Goal: Obtain resource: Download file/media

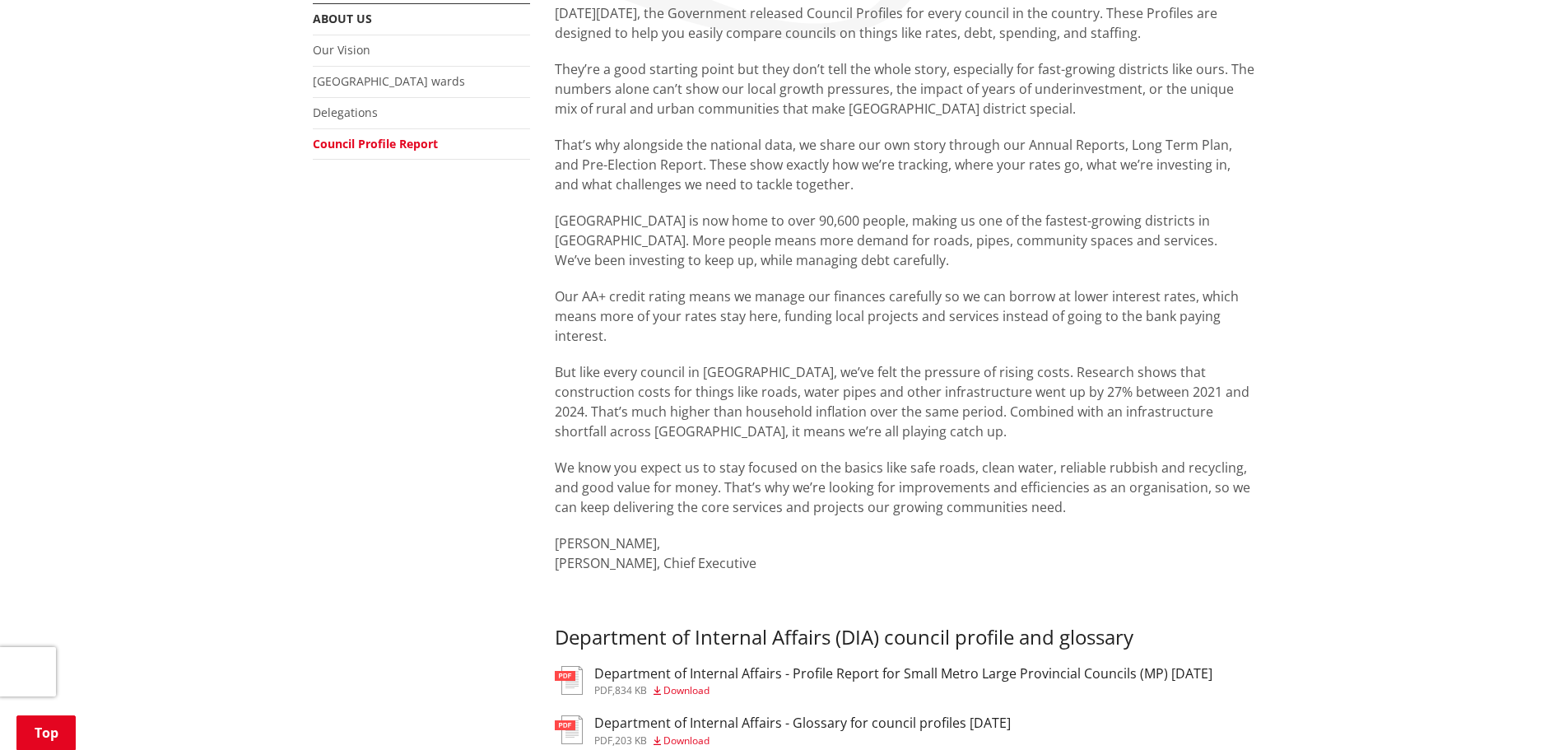
scroll to position [412, 0]
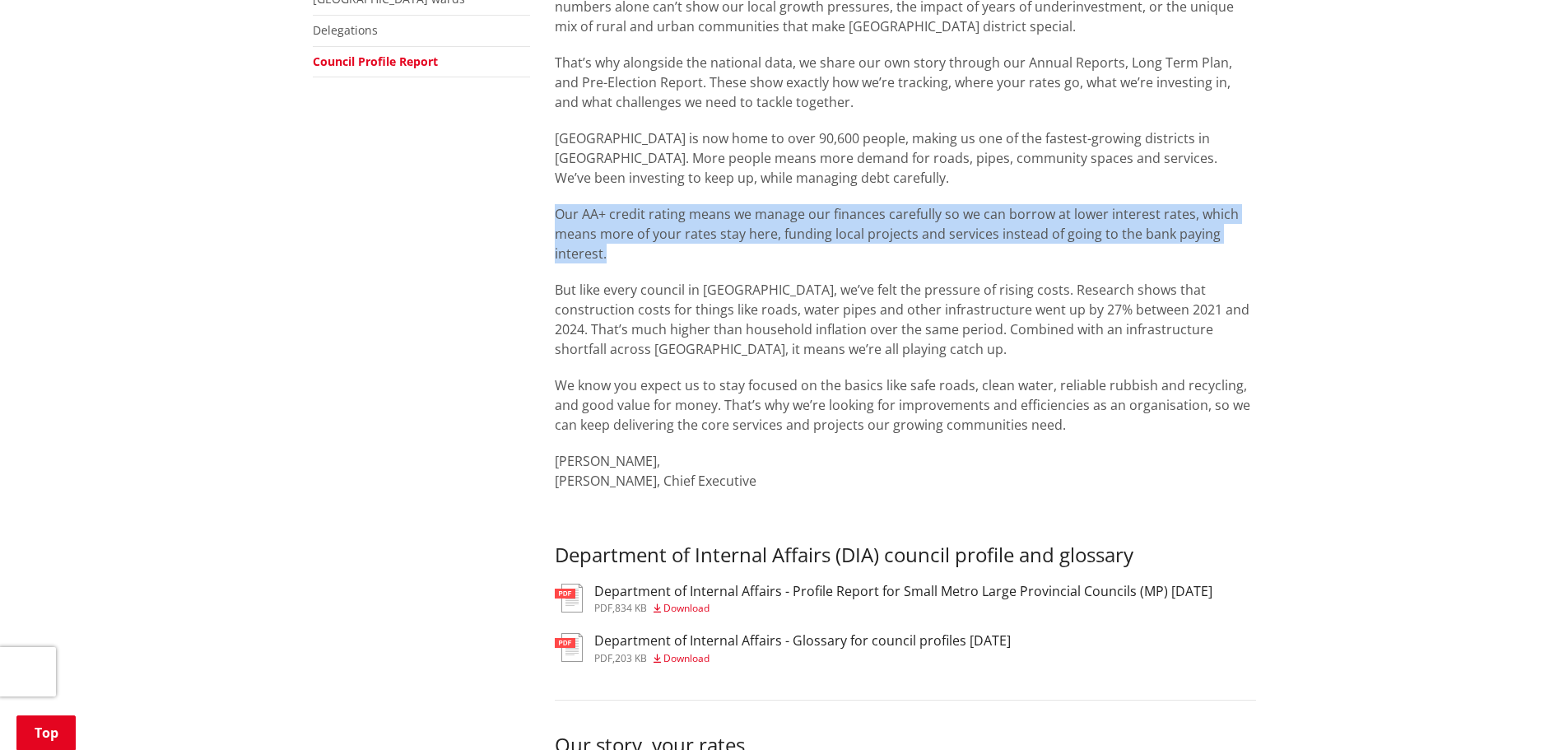
drag, startPoint x: 556, startPoint y: 215, endPoint x: 605, endPoint y: 257, distance: 64.5
click at [605, 257] on p "Our AA+ credit rating means we manage our finances carefully so we can borrow a…" at bounding box center [905, 233] width 701 height 59
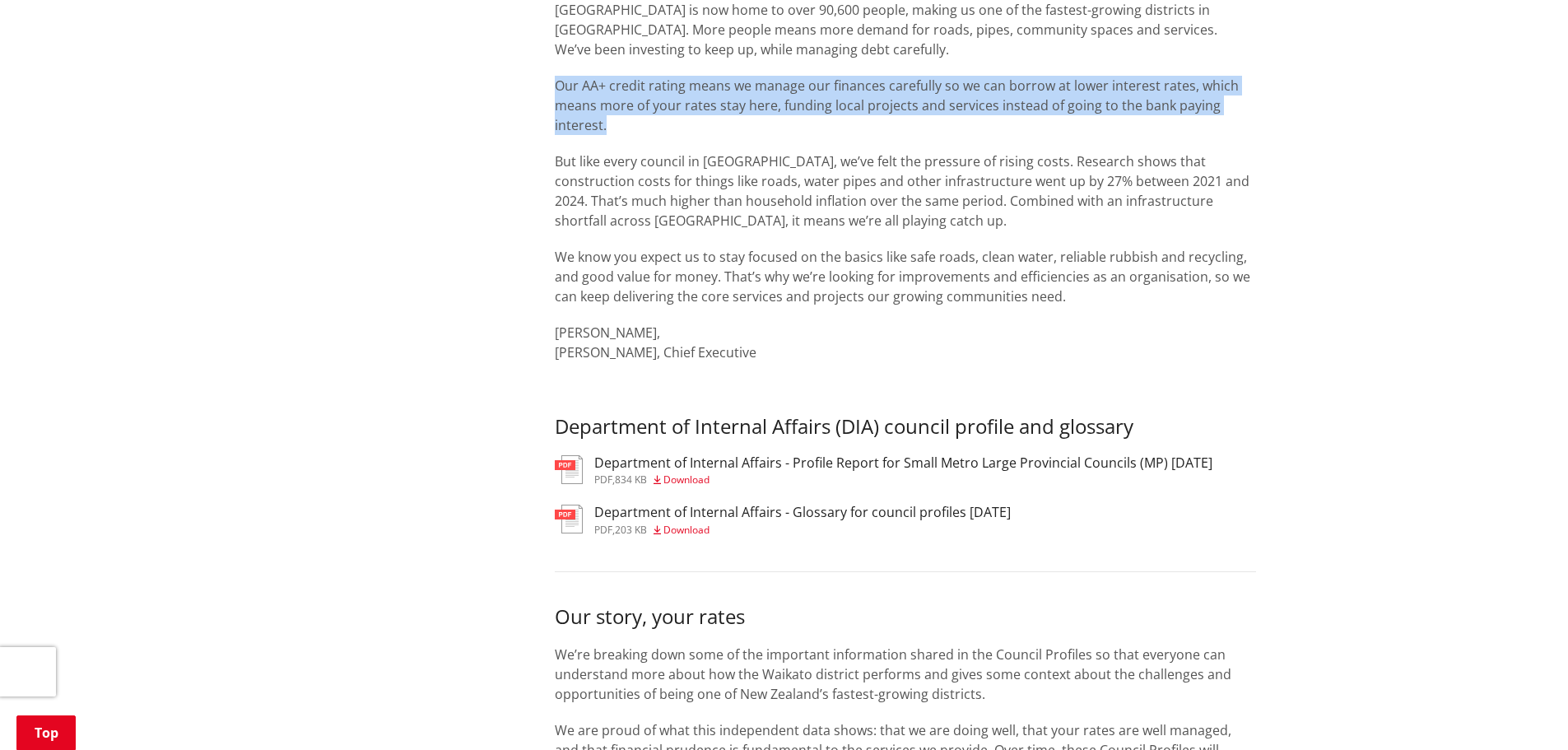
scroll to position [577, 0]
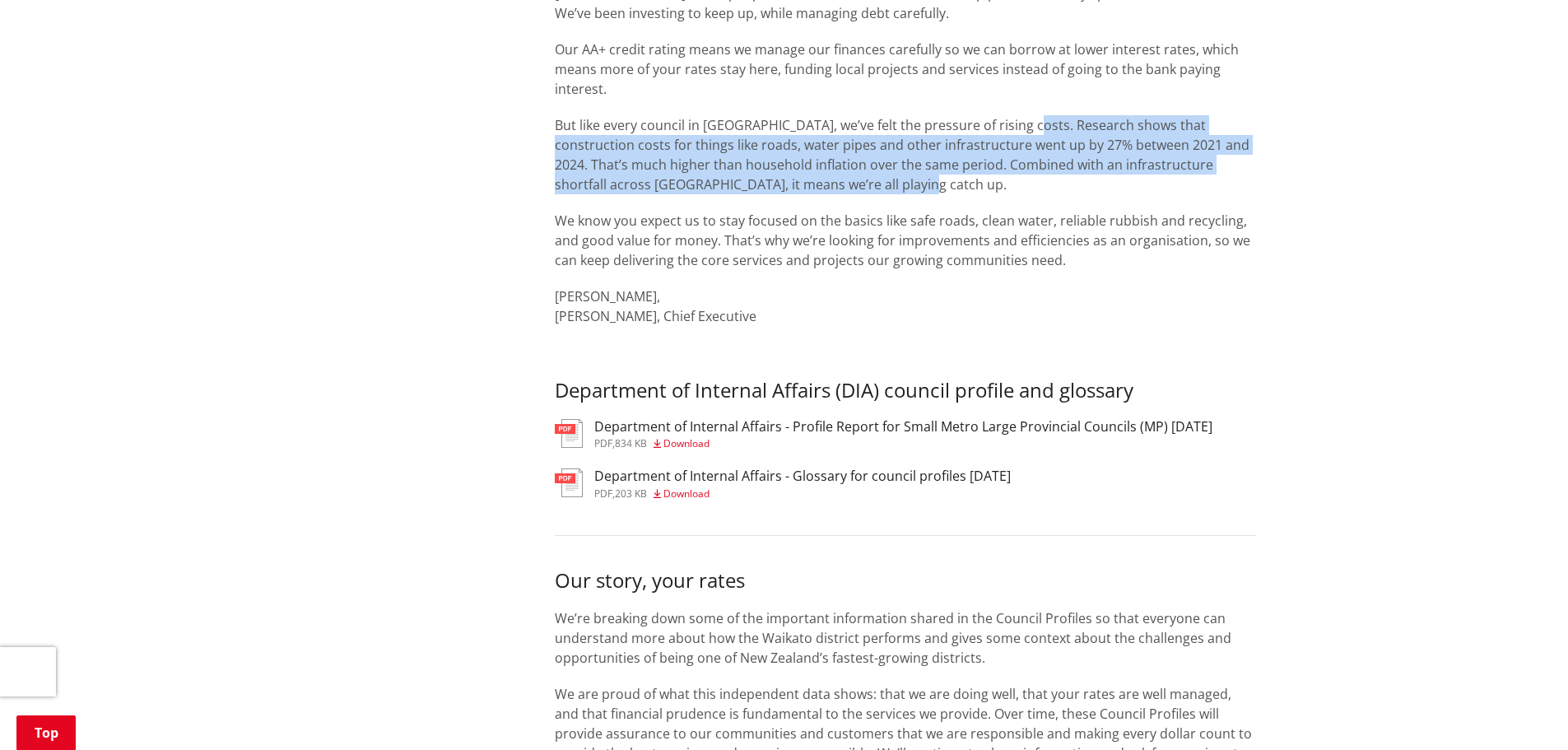
drag, startPoint x: 1022, startPoint y: 126, endPoint x: 1038, endPoint y: 183, distance: 59.2
click at [1038, 183] on p "But like every council in [GEOGRAPHIC_DATA], we’ve felt the pressure of rising …" at bounding box center [905, 155] width 701 height 79
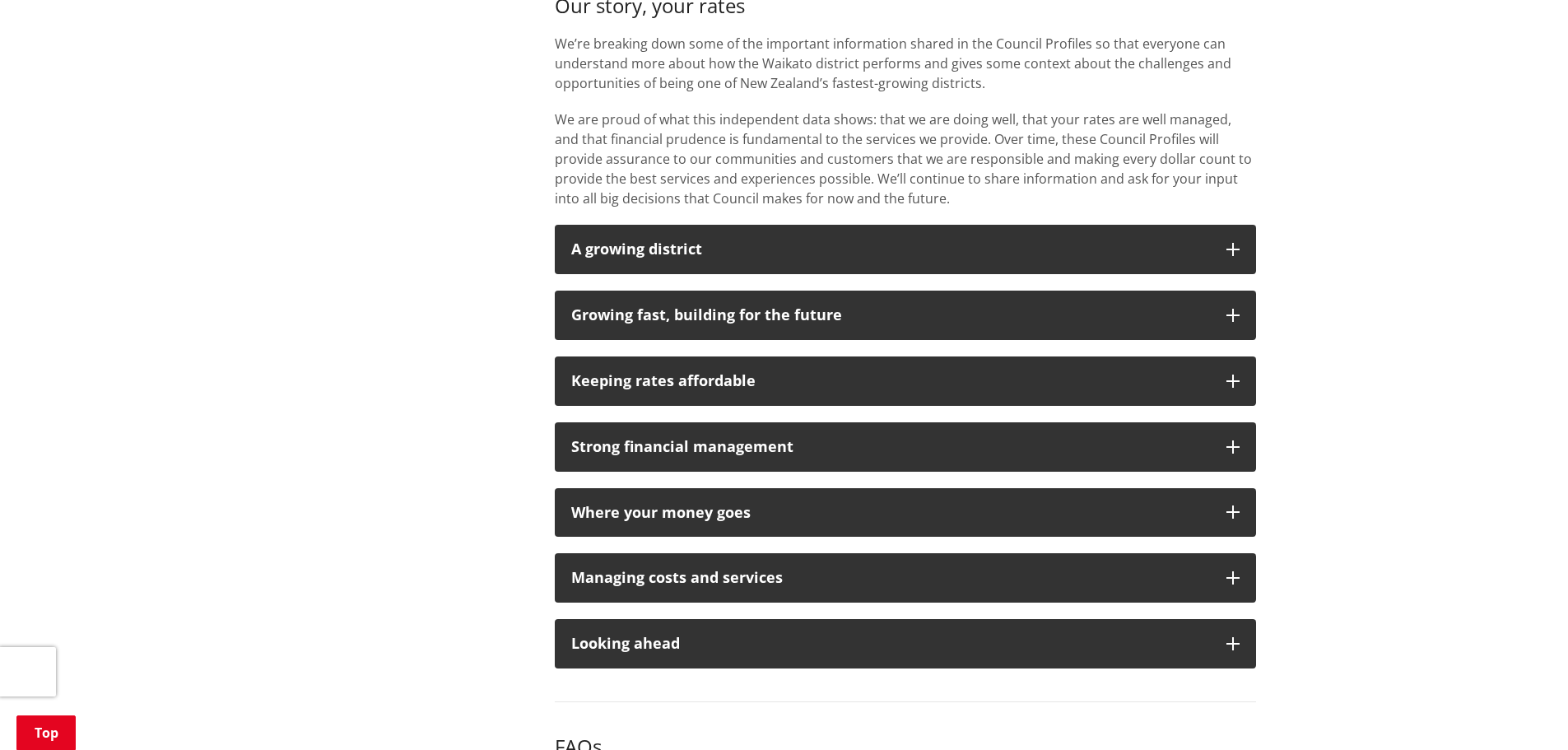
scroll to position [1152, 0]
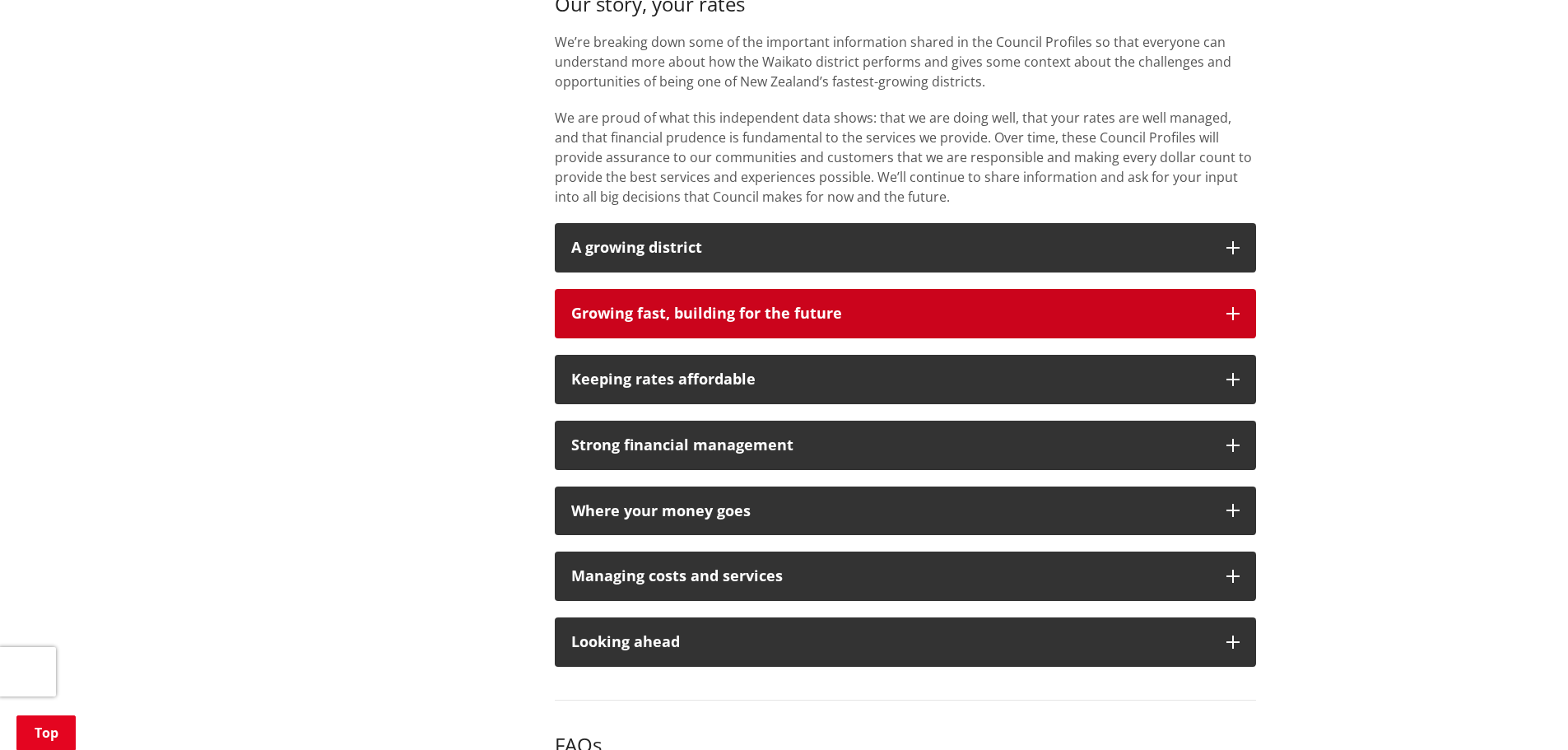
click at [1223, 315] on button "Growing fast, building for the future" at bounding box center [905, 313] width 701 height 49
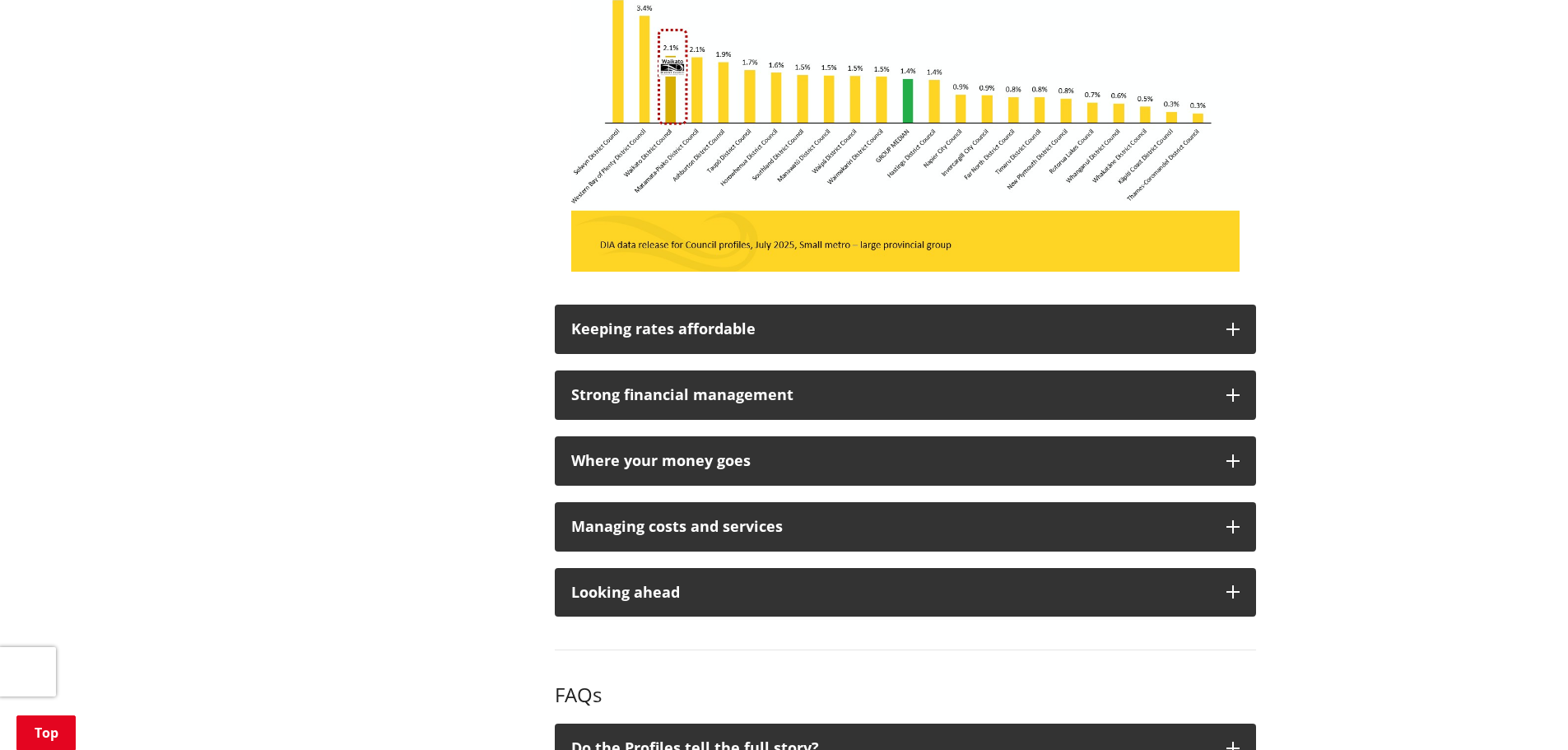
scroll to position [1812, 0]
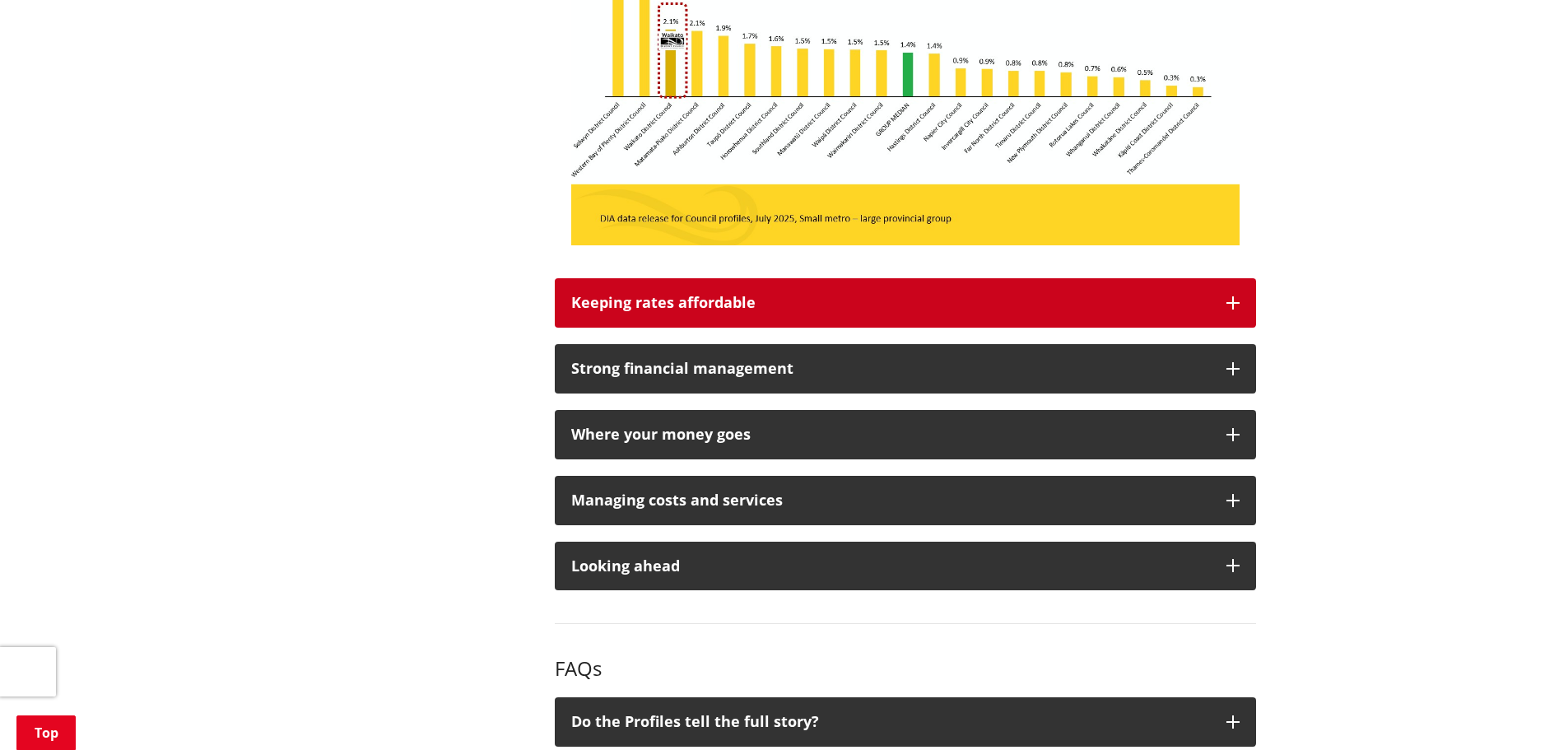
click at [1225, 298] on button "Keeping rates affordable" at bounding box center [905, 303] width 701 height 49
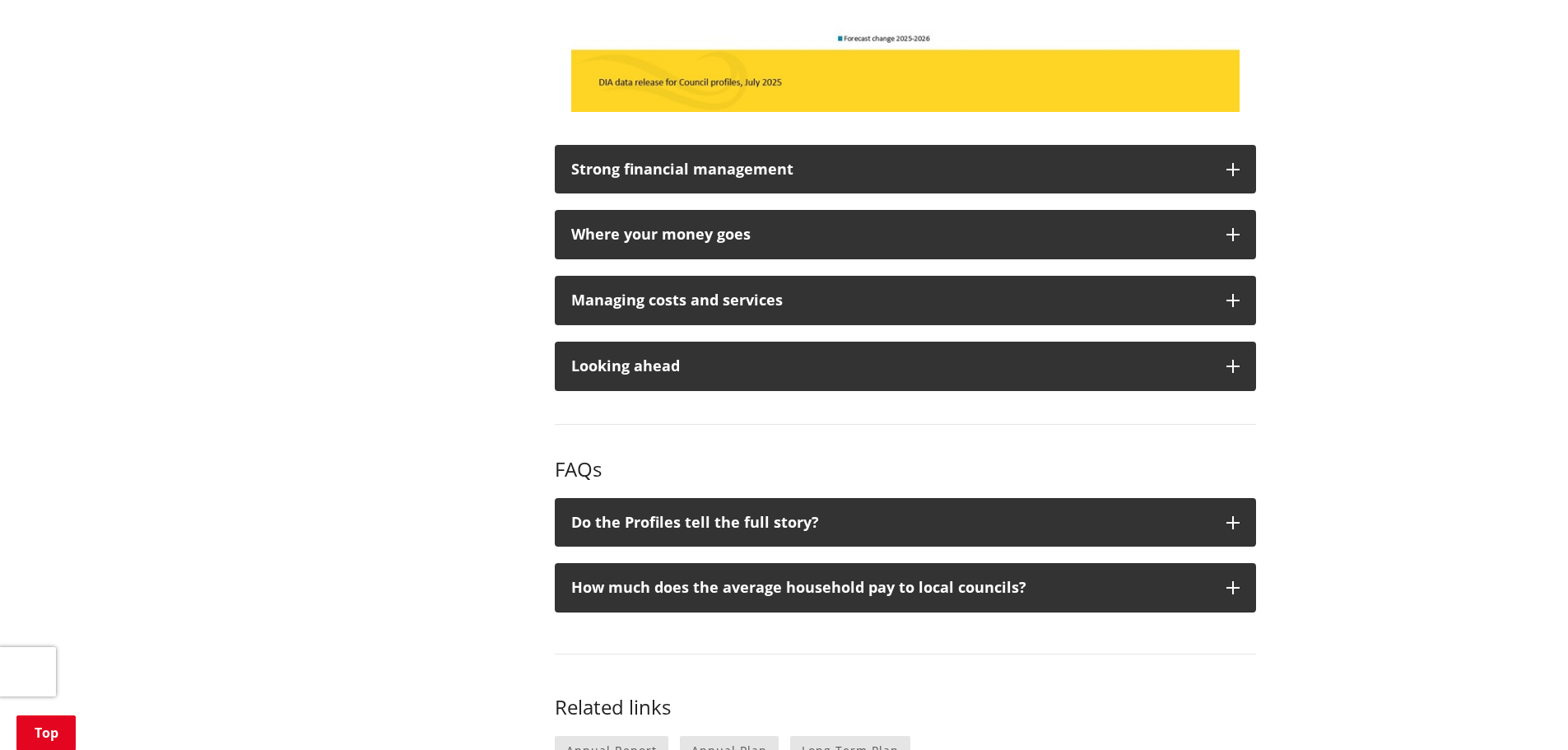
scroll to position [2552, 0]
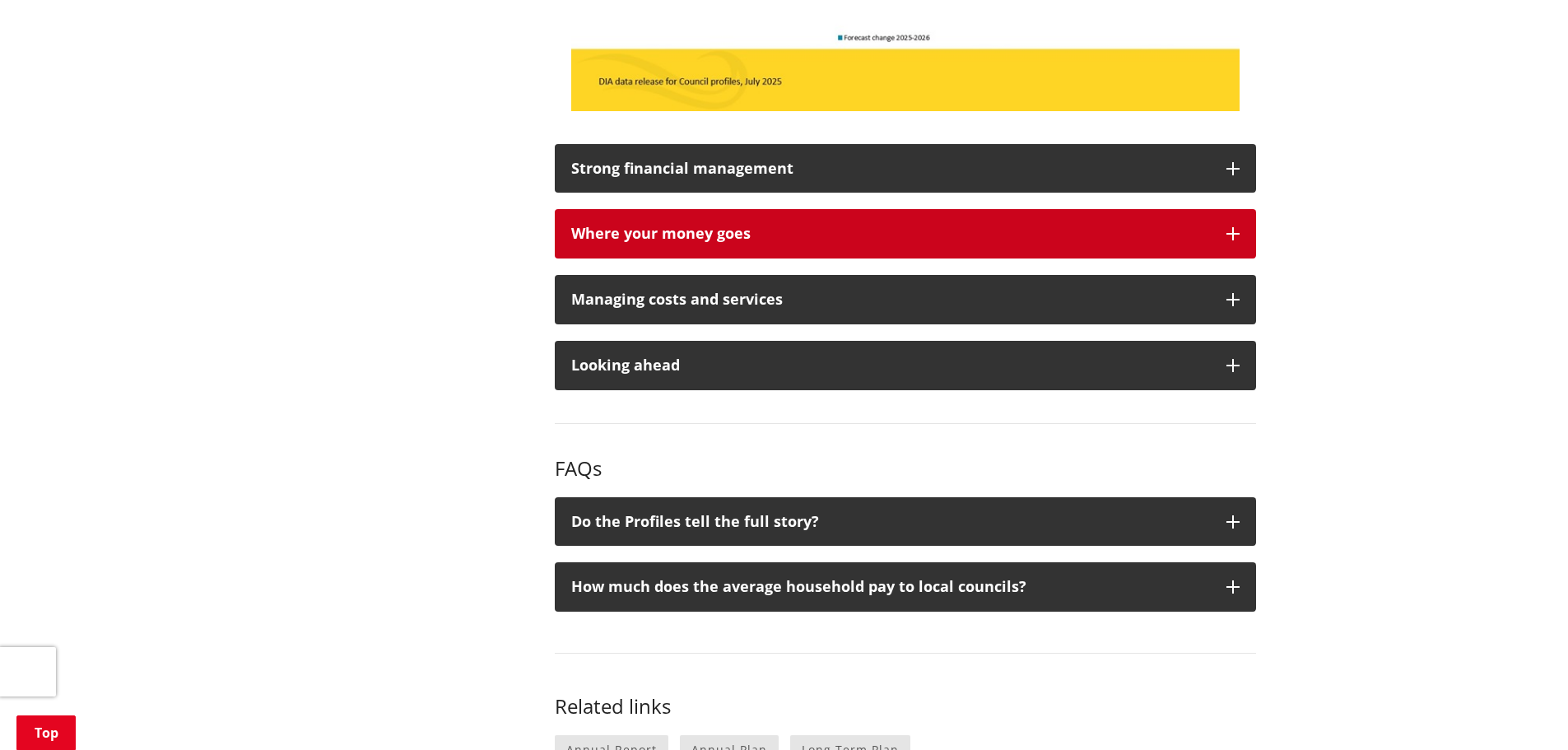
click at [1225, 240] on button "Where your money goes" at bounding box center [905, 234] width 701 height 49
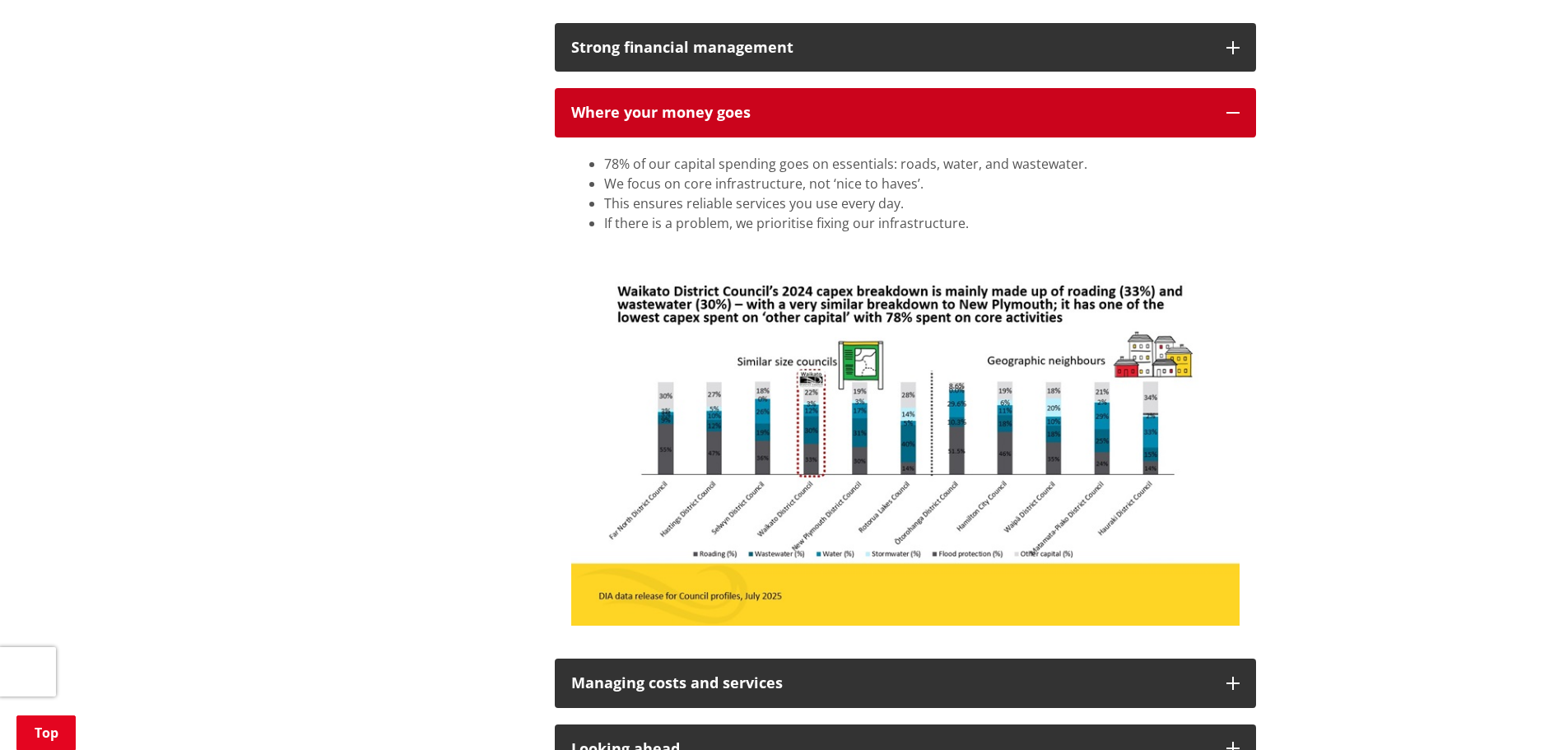
scroll to position [2717, 0]
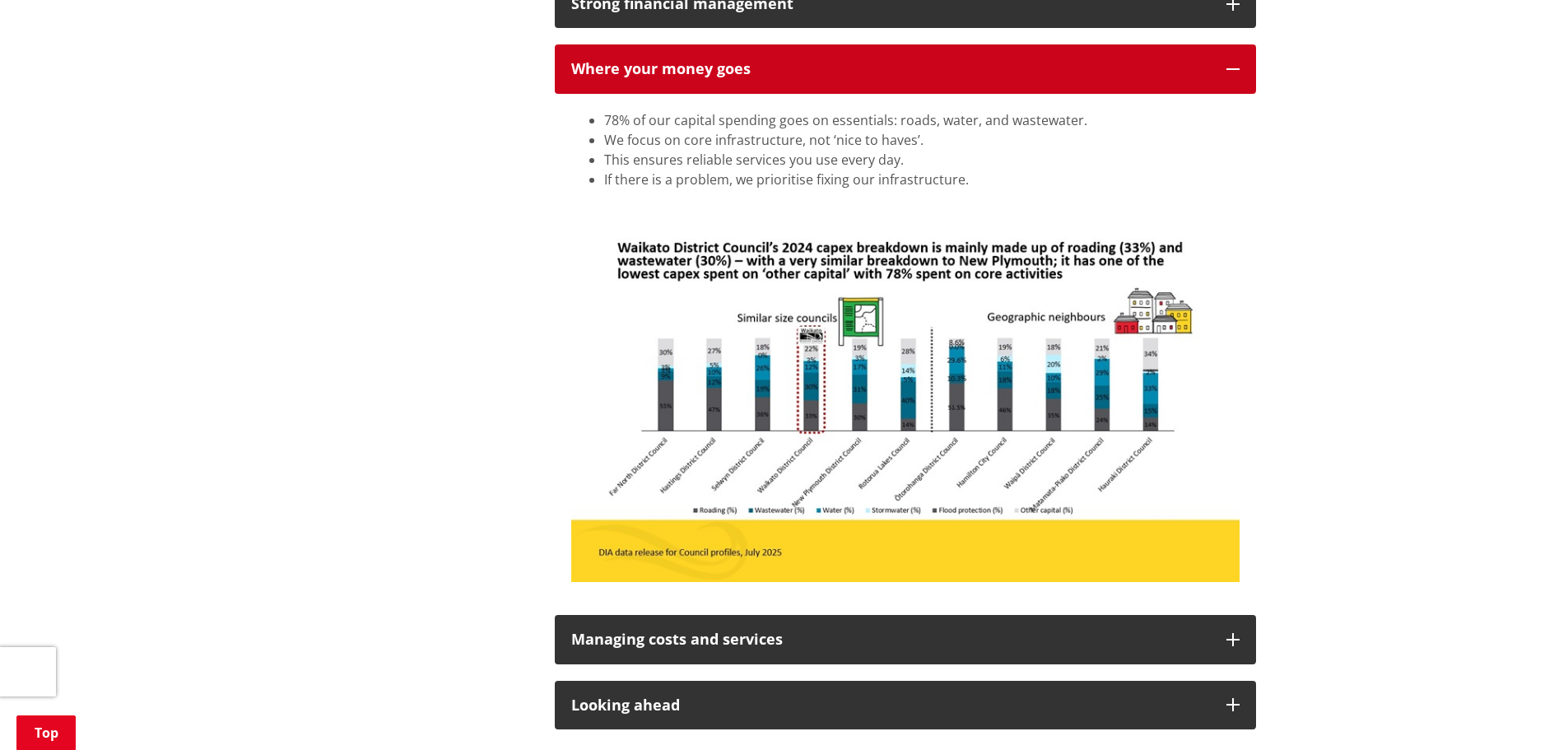
click at [1227, 69] on icon "button" at bounding box center [1233, 69] width 13 height 13
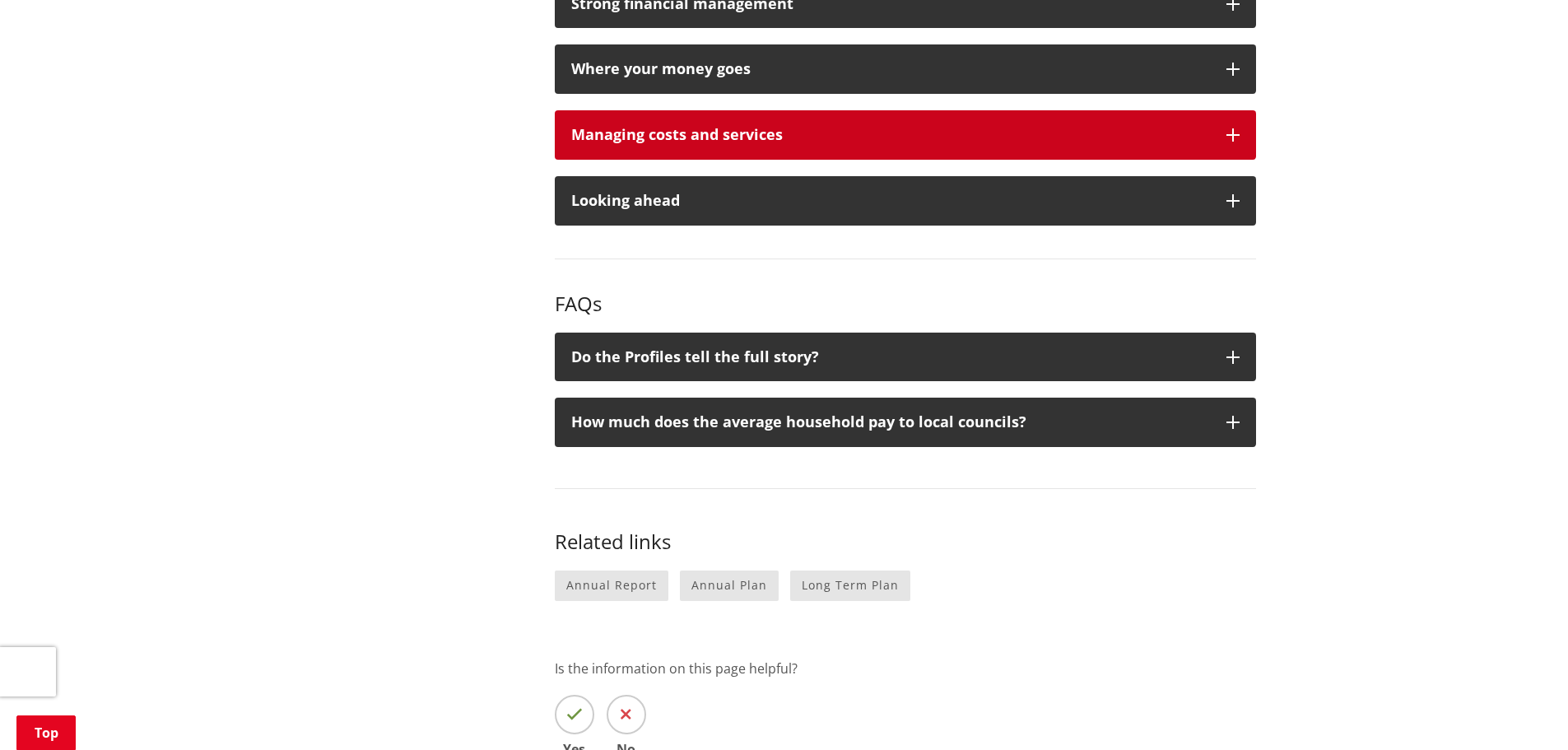
click at [1239, 134] on button "Managing costs and services" at bounding box center [905, 135] width 701 height 49
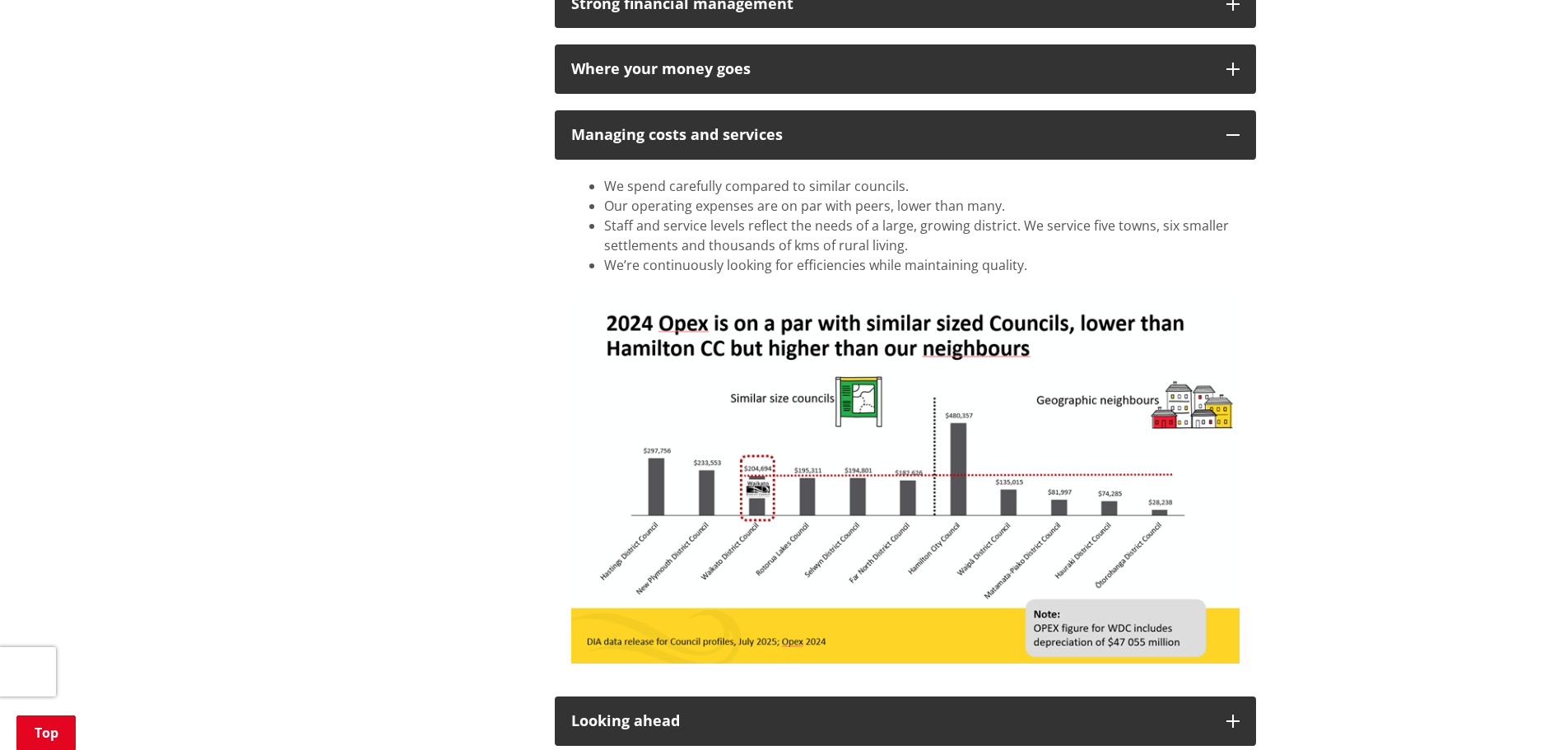
drag, startPoint x: 612, startPoint y: 229, endPoint x: 929, endPoint y: 247, distance: 317.5
click at [929, 247] on li "Staff and service levels reflect the needs of a large, growing district. We ser…" at bounding box center [921, 235] width 635 height 40
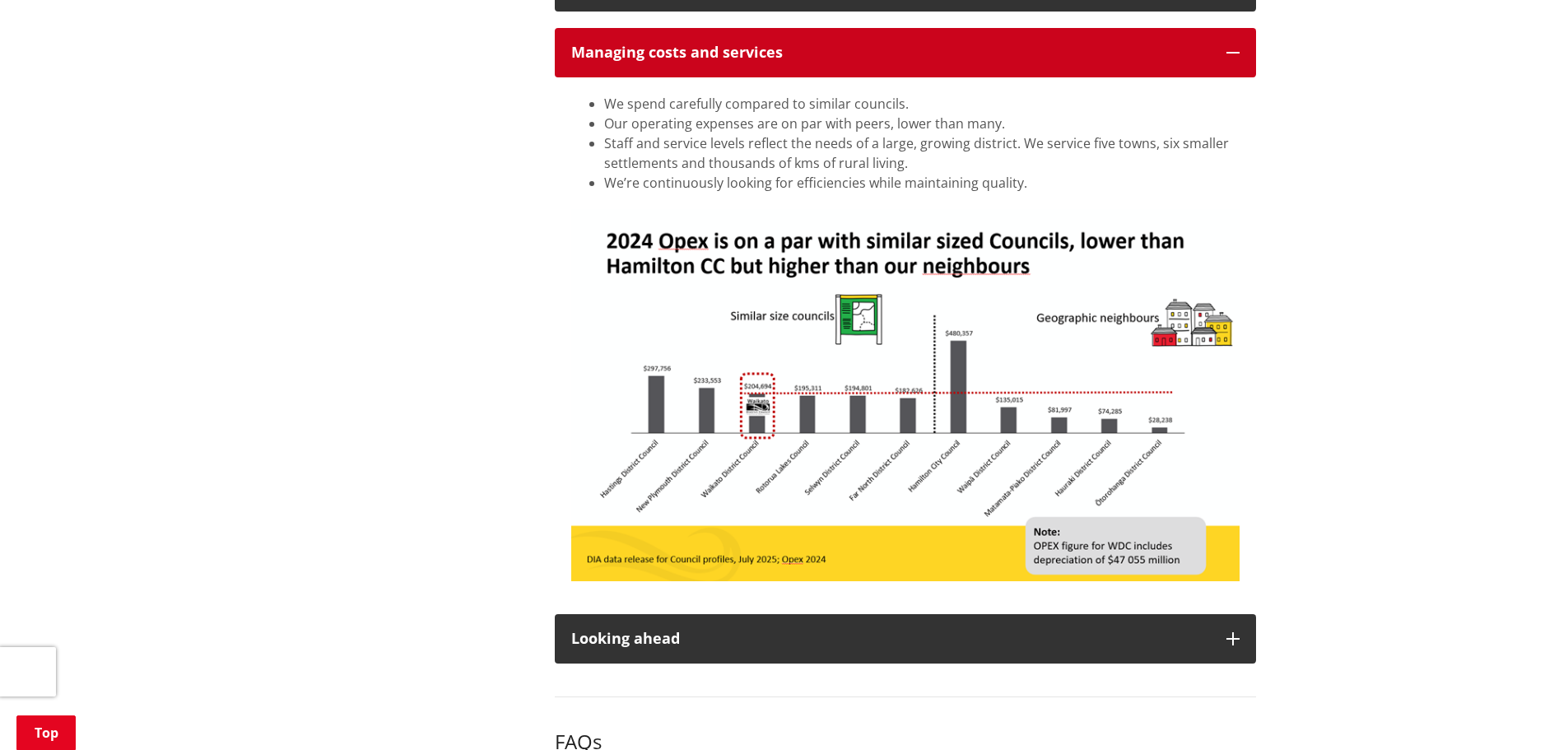
click at [1241, 52] on button "Managing costs and services" at bounding box center [905, 53] width 701 height 49
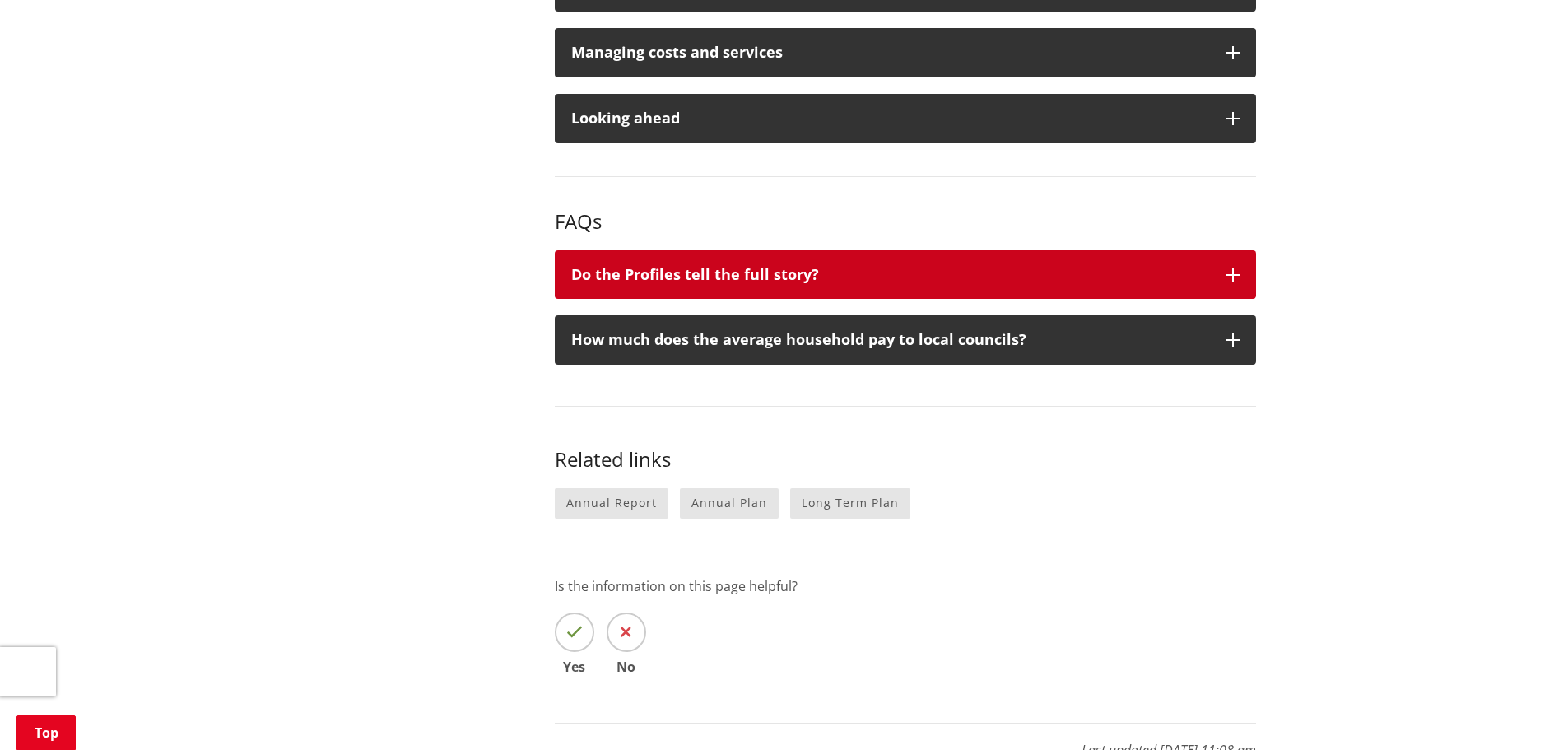
click at [1238, 275] on icon "button" at bounding box center [1233, 275] width 13 height 13
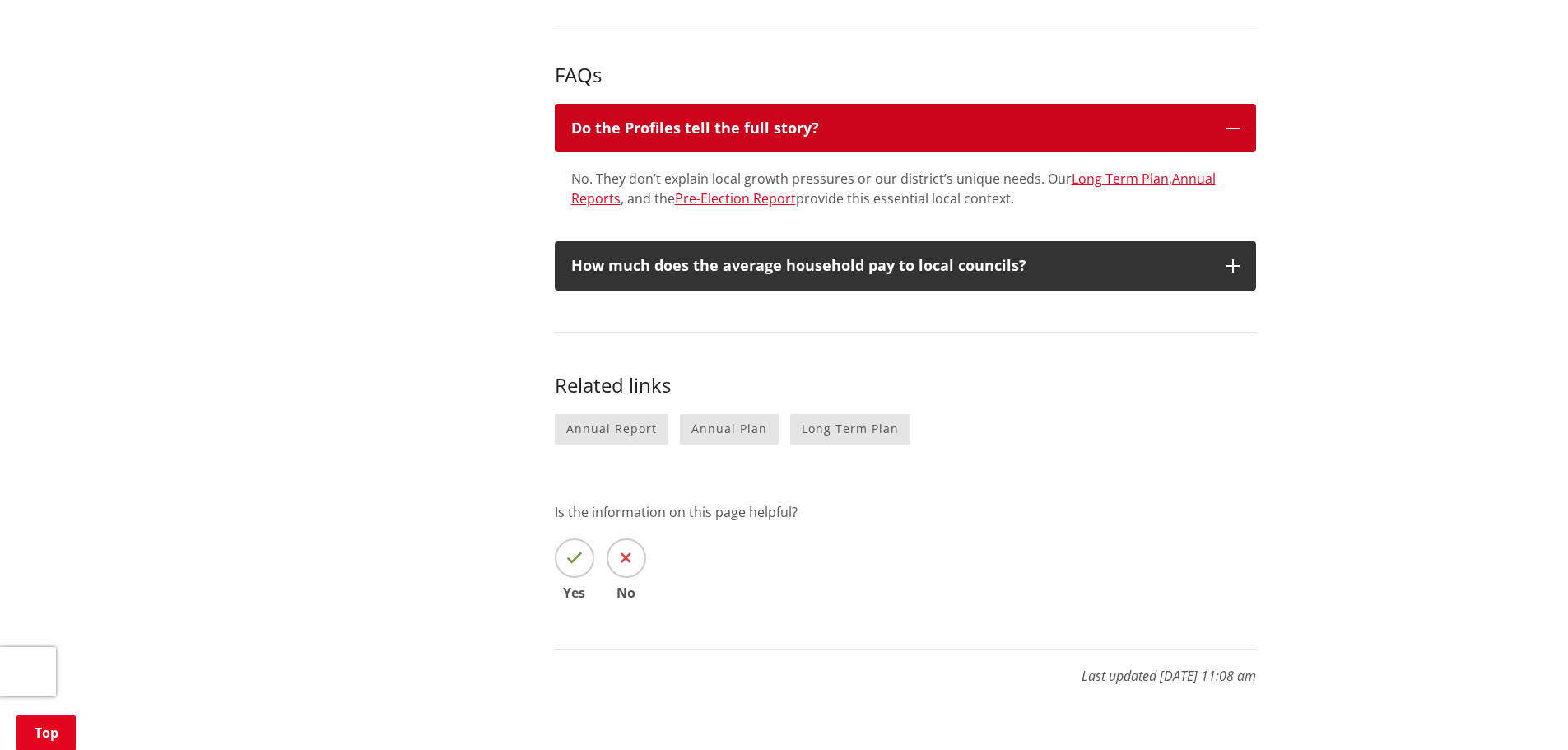
scroll to position [2964, 0]
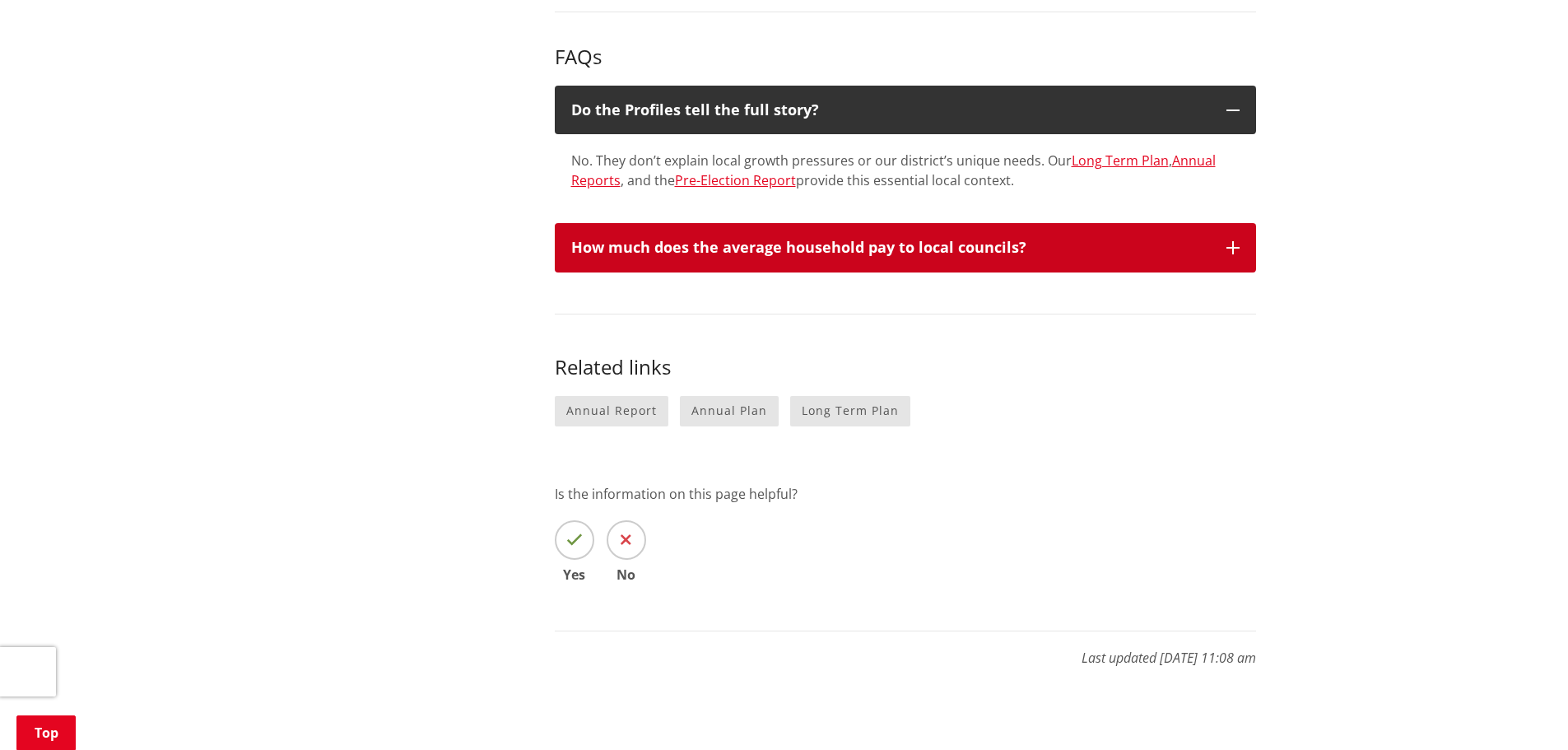
click at [1241, 254] on button "How much does the average household pay to local councils?" at bounding box center [905, 247] width 701 height 49
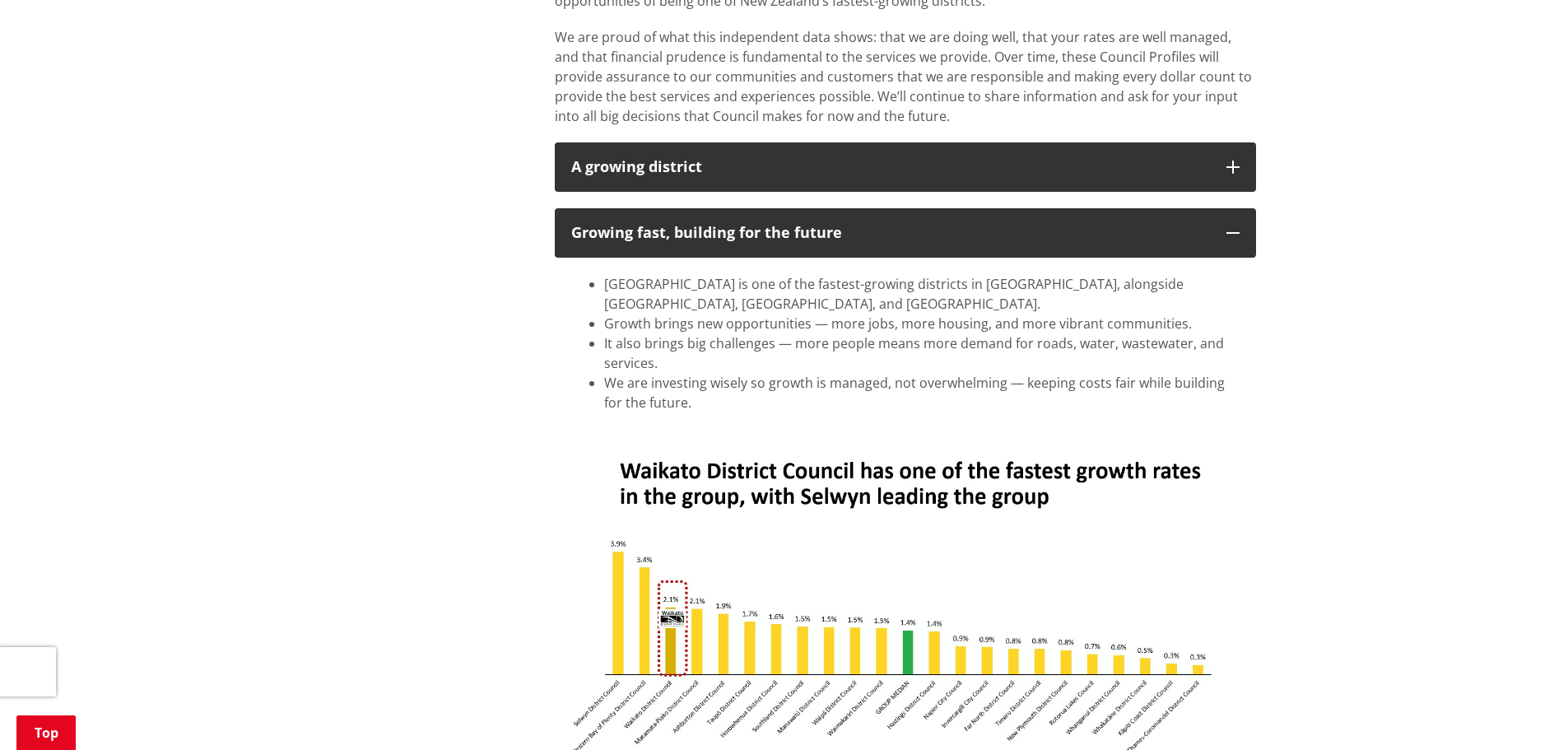
scroll to position [1235, 0]
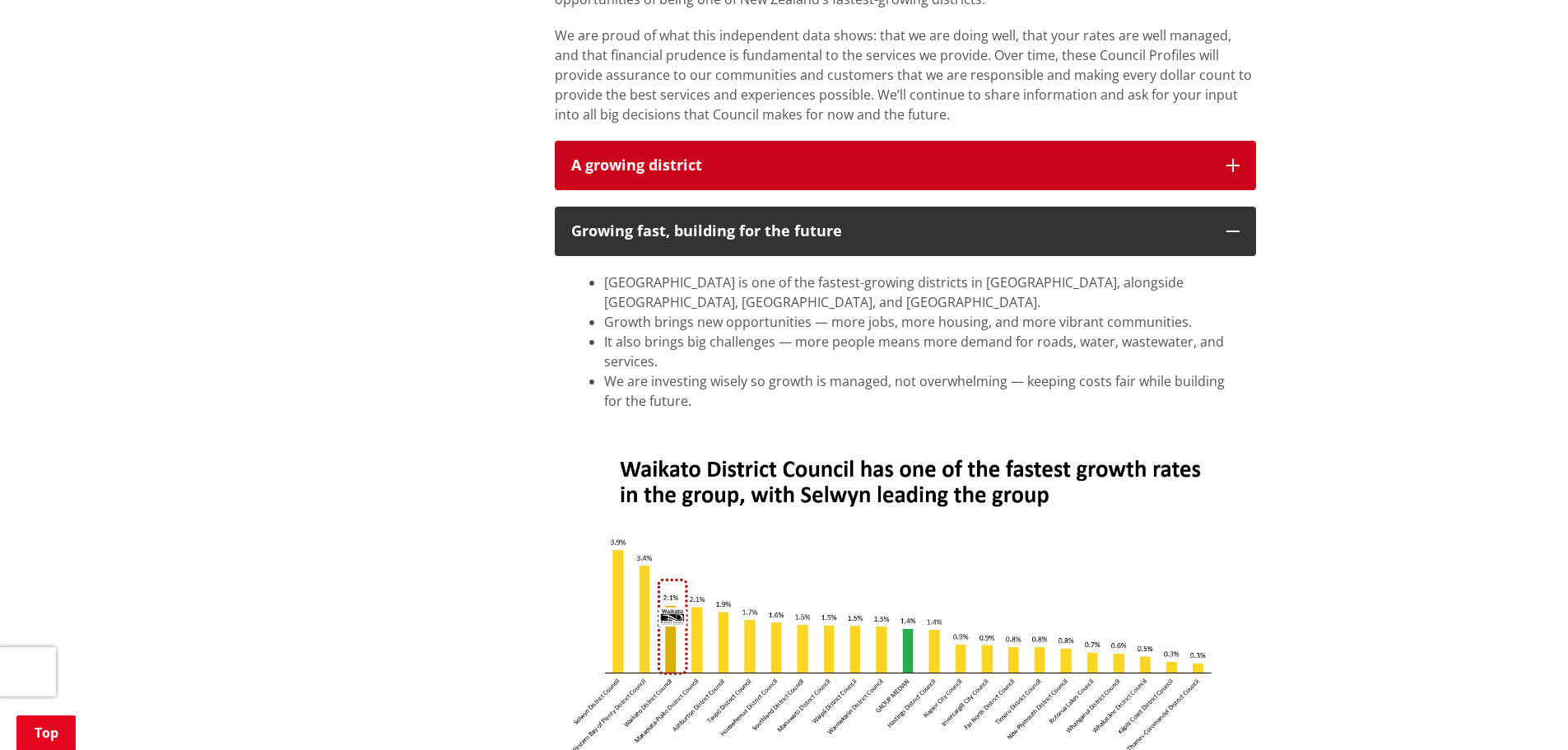
click at [1227, 172] on icon "button" at bounding box center [1233, 165] width 13 height 13
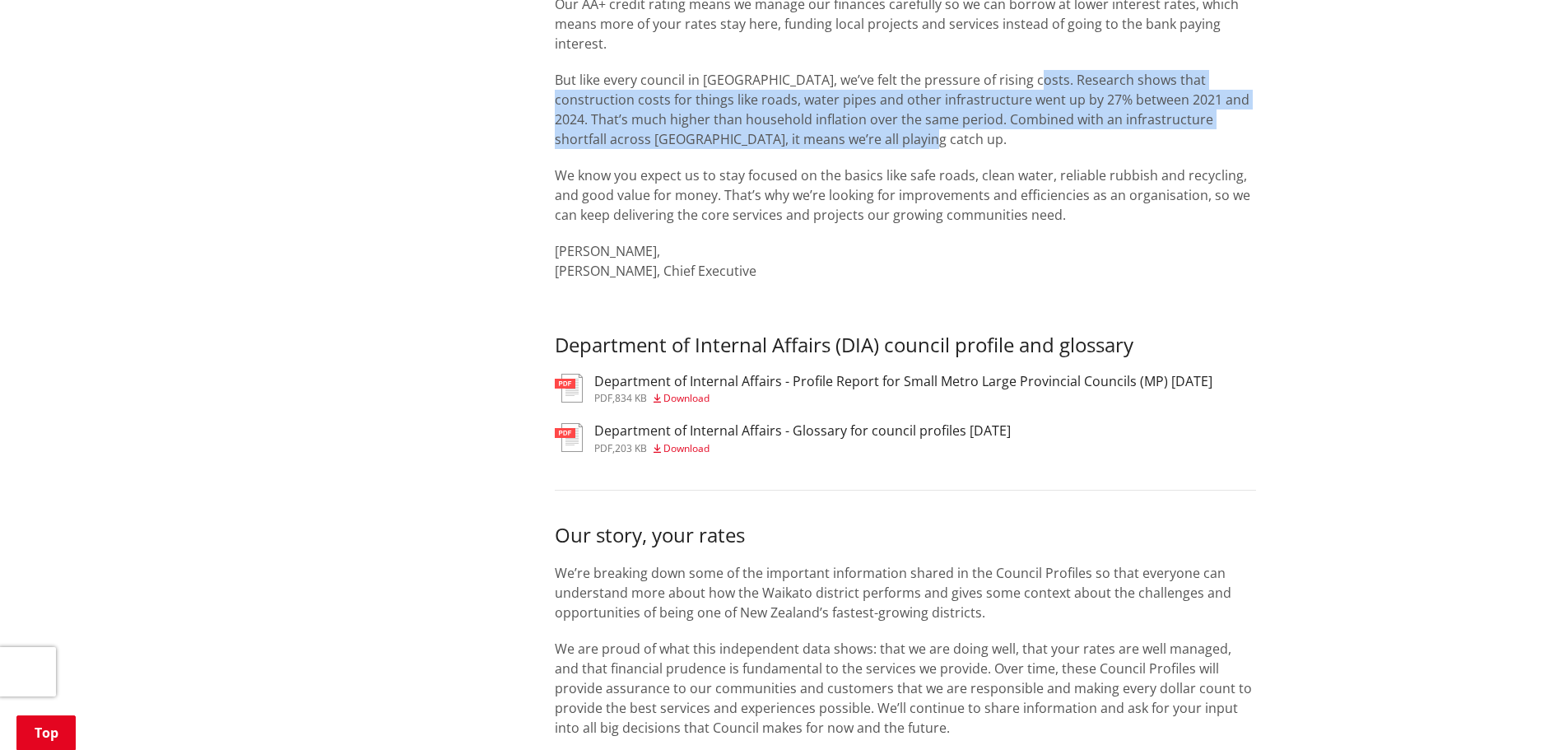
scroll to position [165, 0]
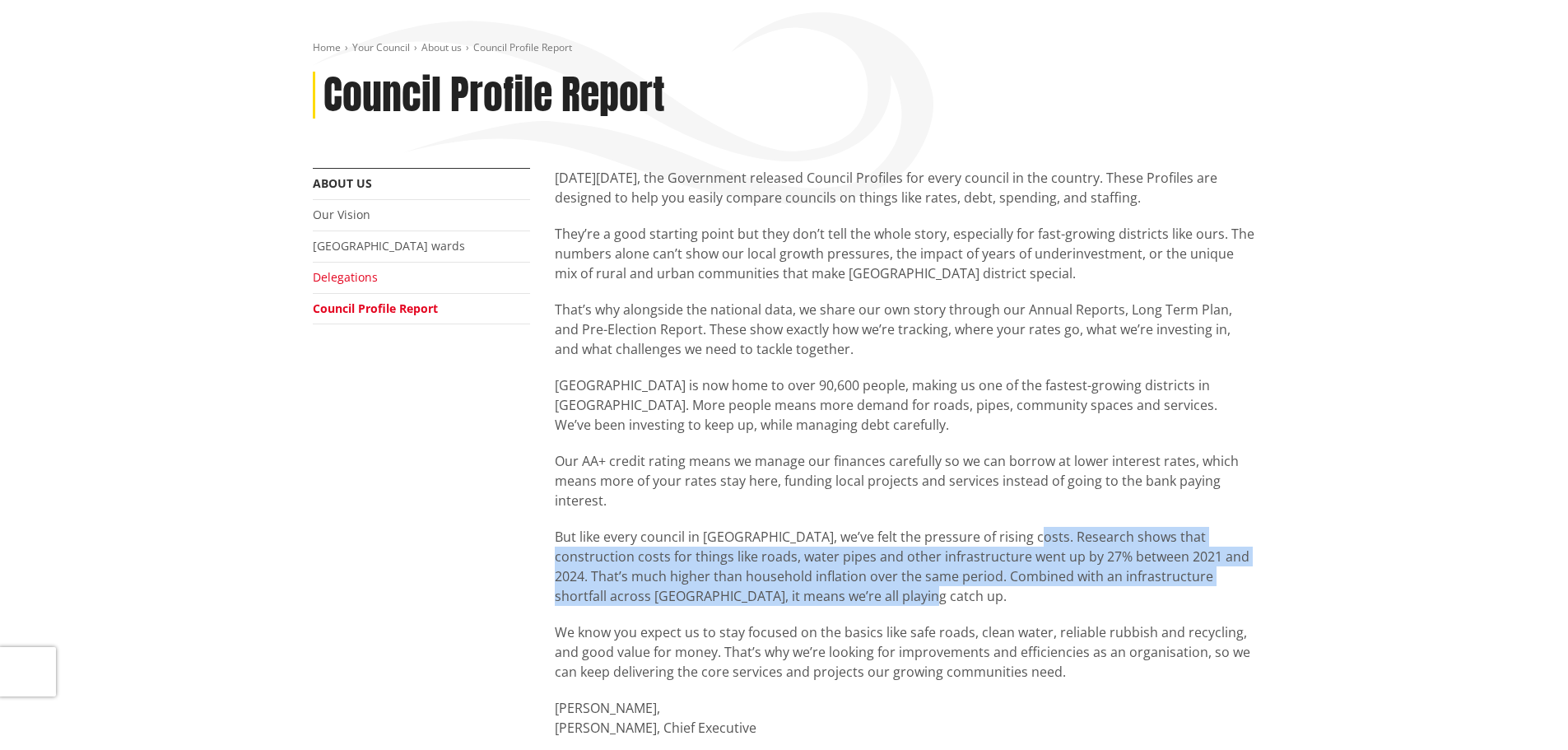
click at [337, 274] on link "Delegations" at bounding box center [345, 277] width 65 height 16
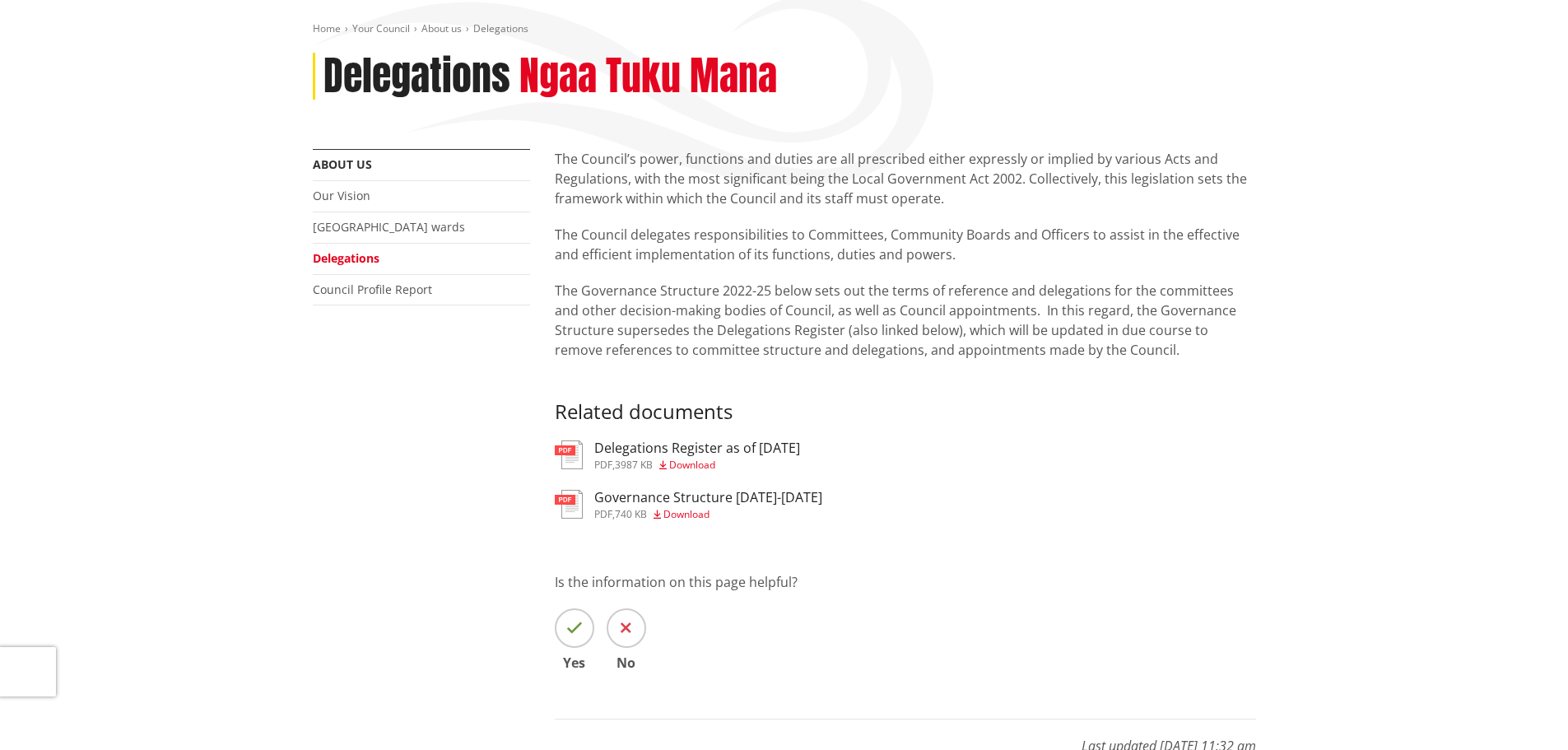
scroll to position [247, 0]
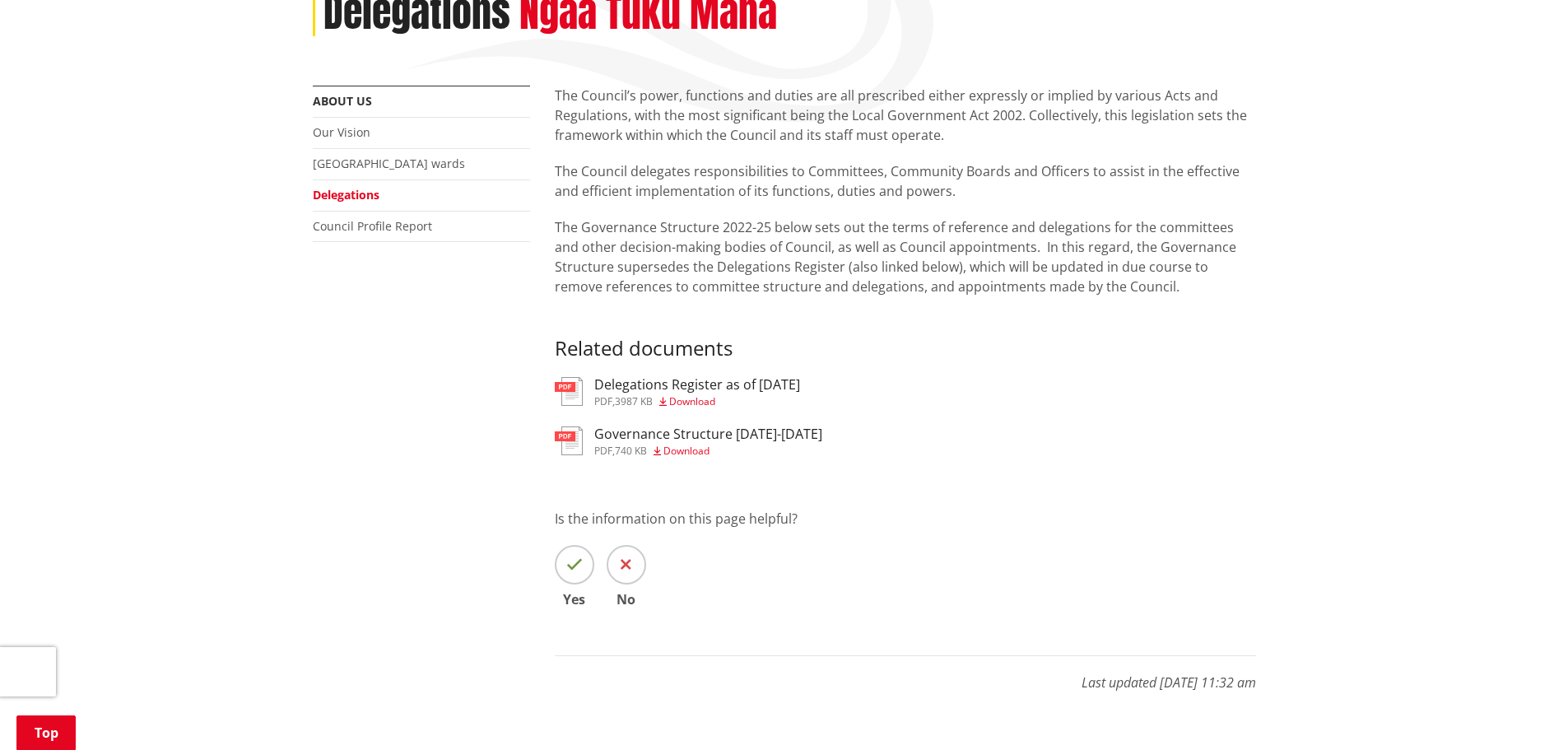
click at [691, 398] on span "Download" at bounding box center [692, 401] width 46 height 14
